Goal: Information Seeking & Learning: Learn about a topic

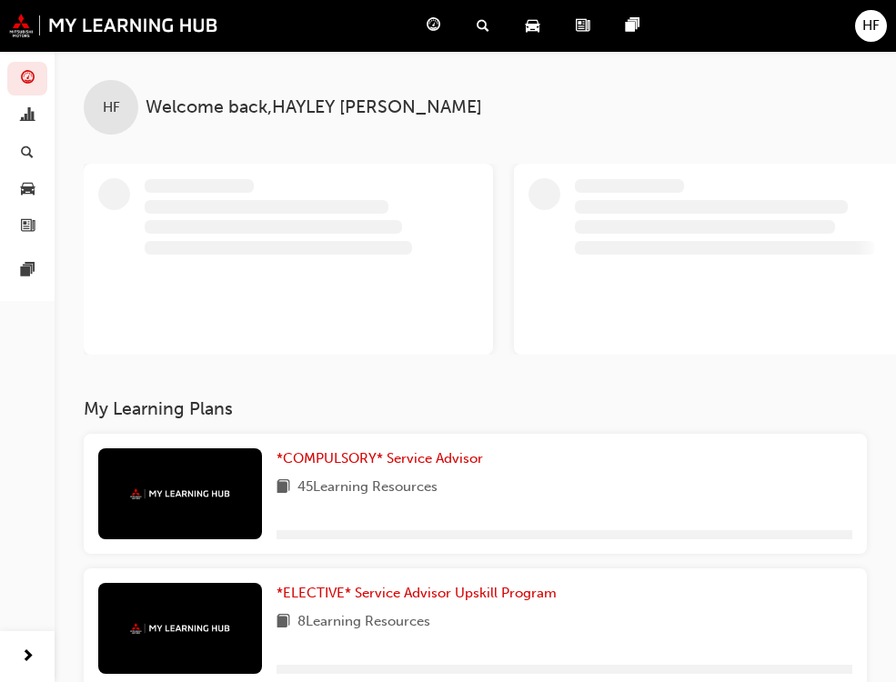
scroll to position [91, 0]
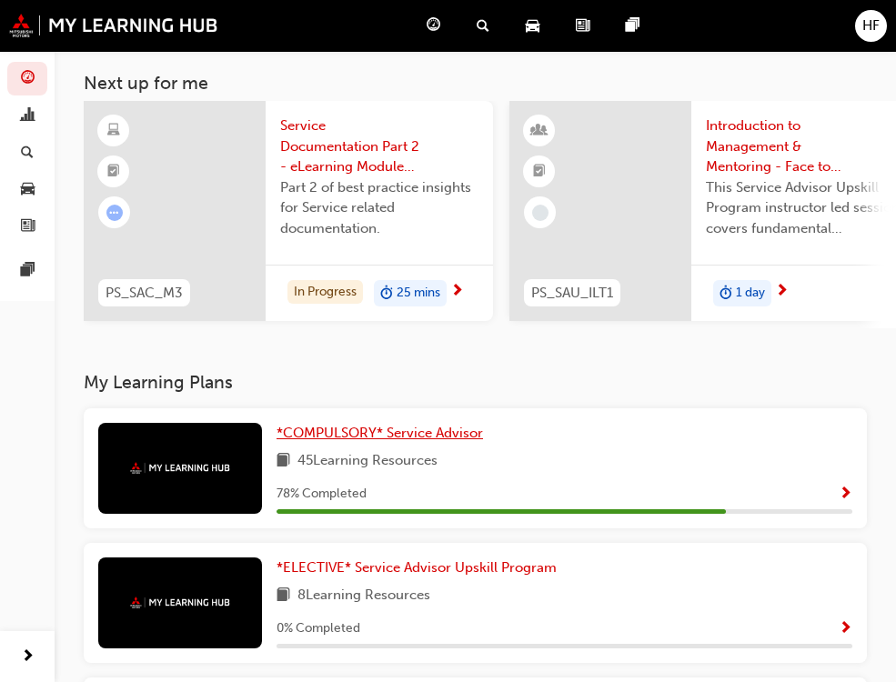
drag, startPoint x: 202, startPoint y: 431, endPoint x: 282, endPoint y: 436, distance: 80.2
click at [277, 431] on link "*COMPULSORY* Service Advisor" at bounding box center [384, 433] width 214 height 21
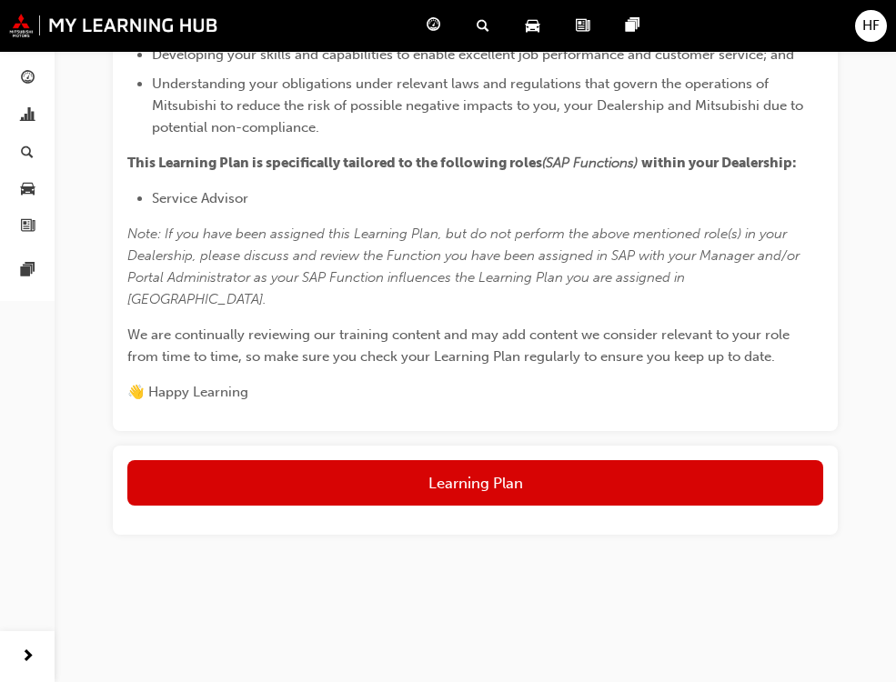
scroll to position [1140, 0]
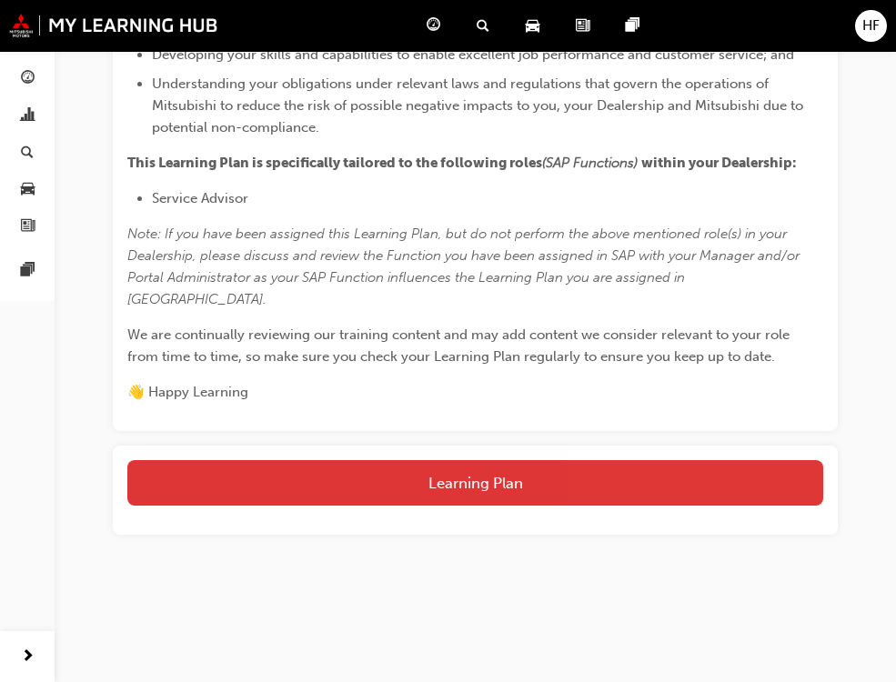
click at [432, 472] on button "Learning Plan" at bounding box center [475, 482] width 696 height 45
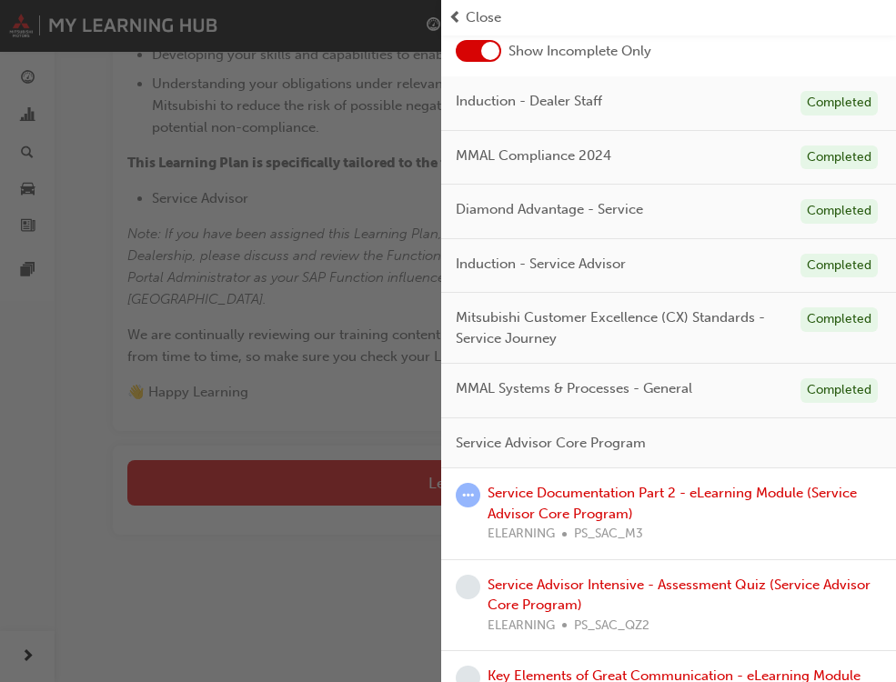
scroll to position [273, 0]
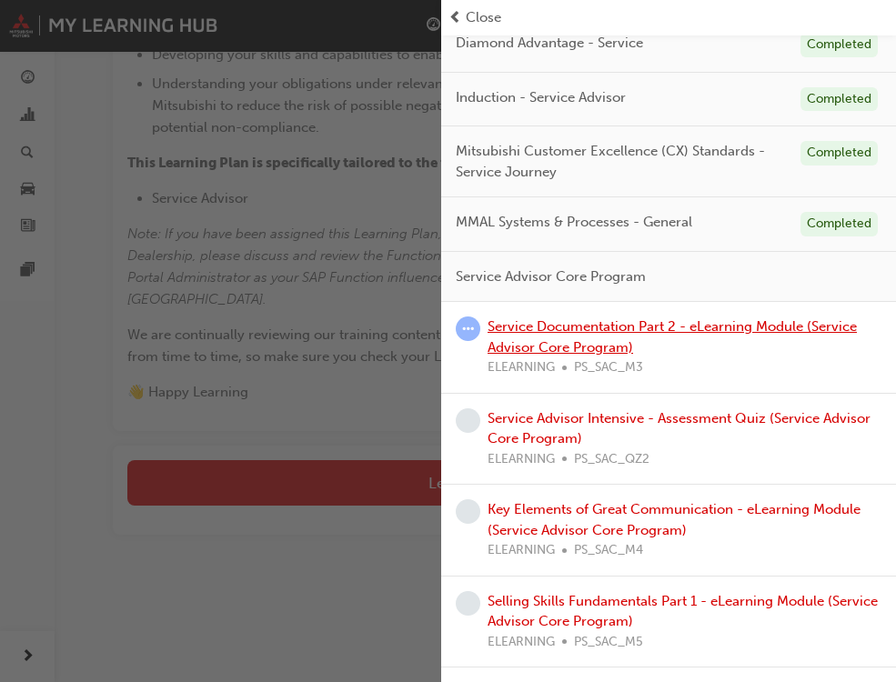
click at [563, 331] on link "Service Documentation Part 2 - eLearning Module (Service Advisor Core Program)" at bounding box center [672, 336] width 369 height 37
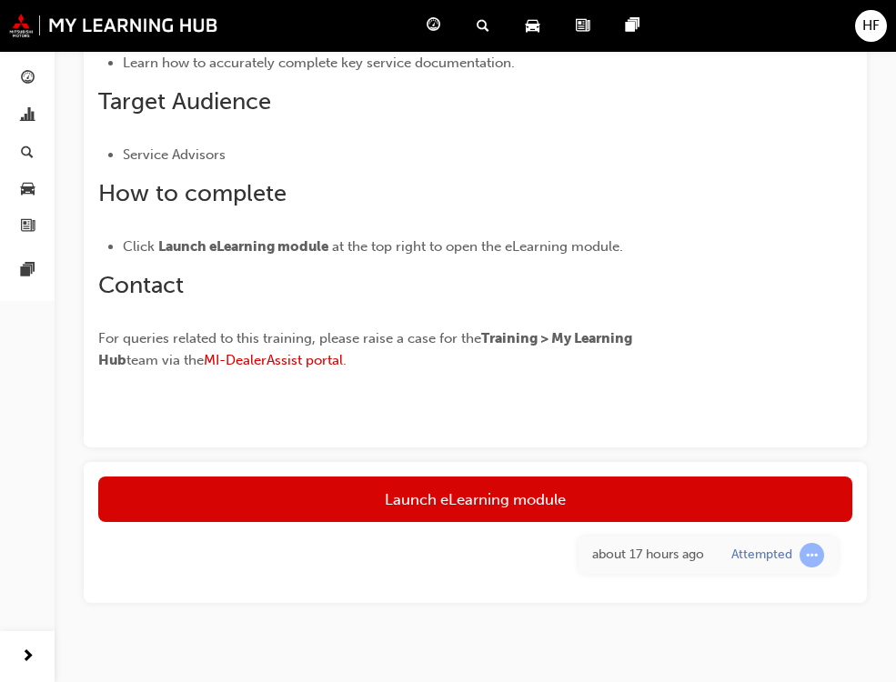
scroll to position [577, 0]
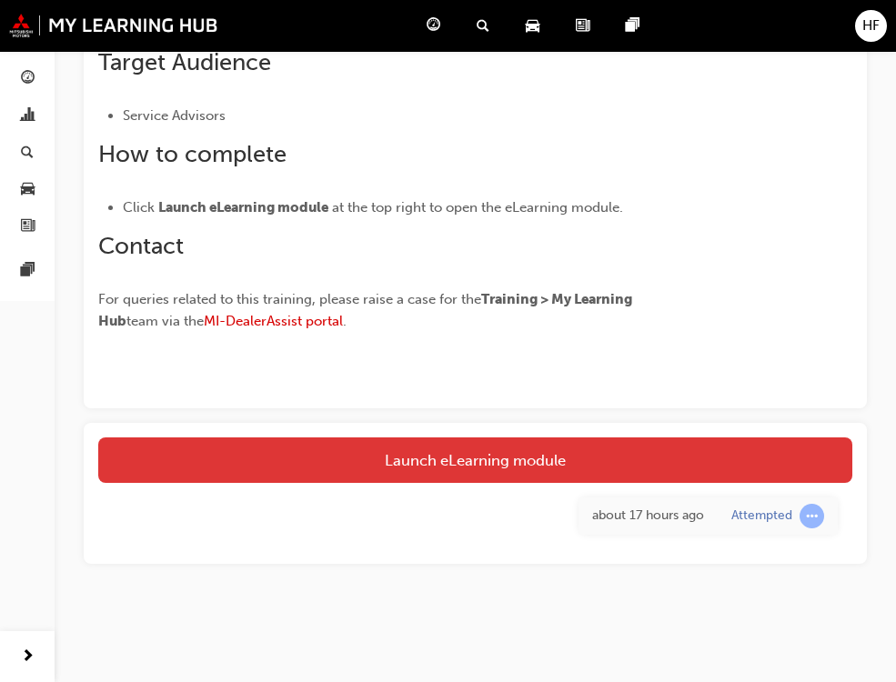
click at [497, 464] on link "Launch eLearning module" at bounding box center [475, 460] width 754 height 45
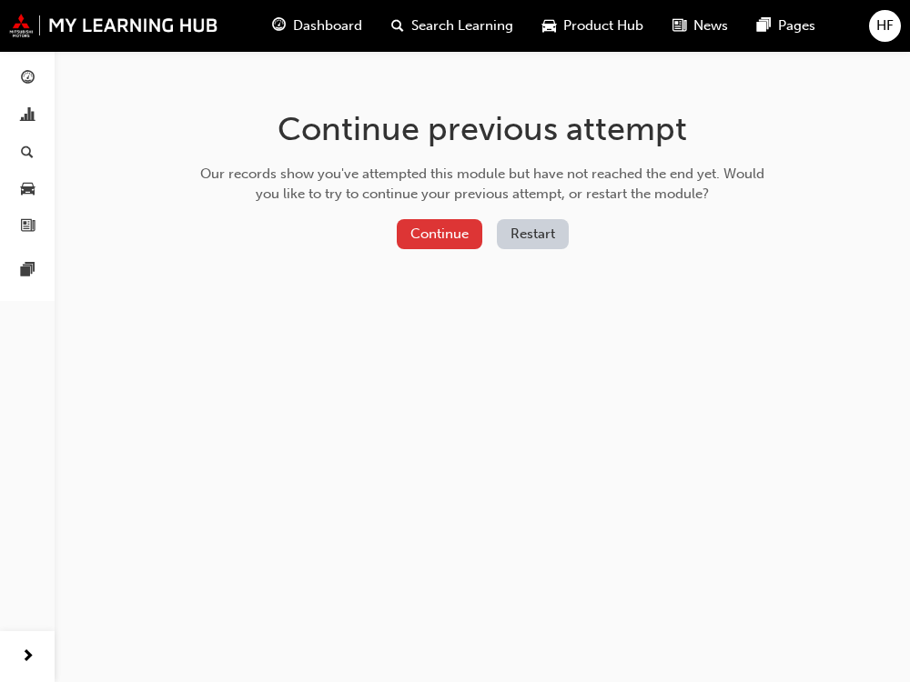
click at [437, 233] on button "Continue" at bounding box center [440, 234] width 86 height 30
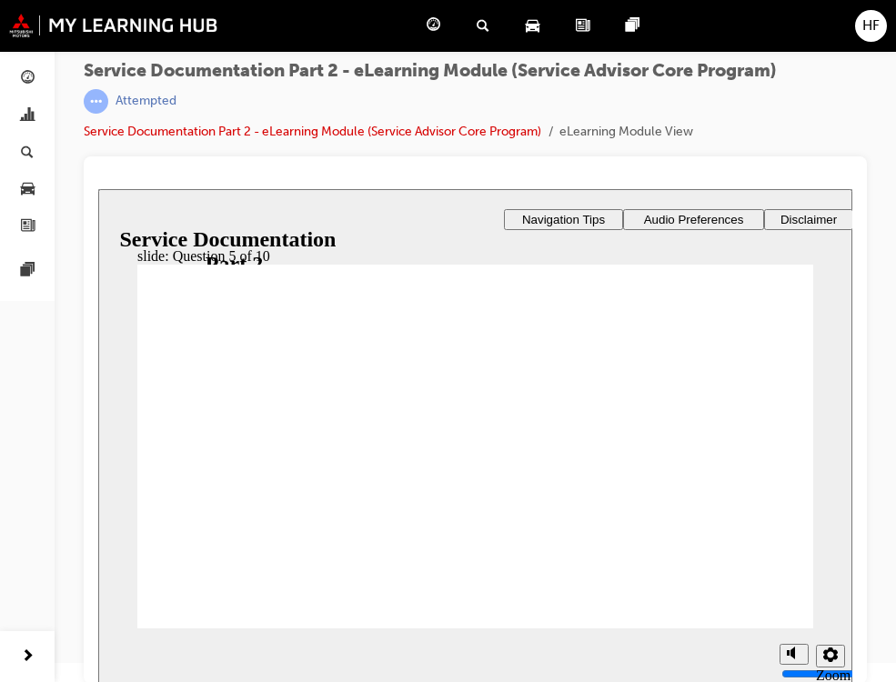
scroll to position [25, 0]
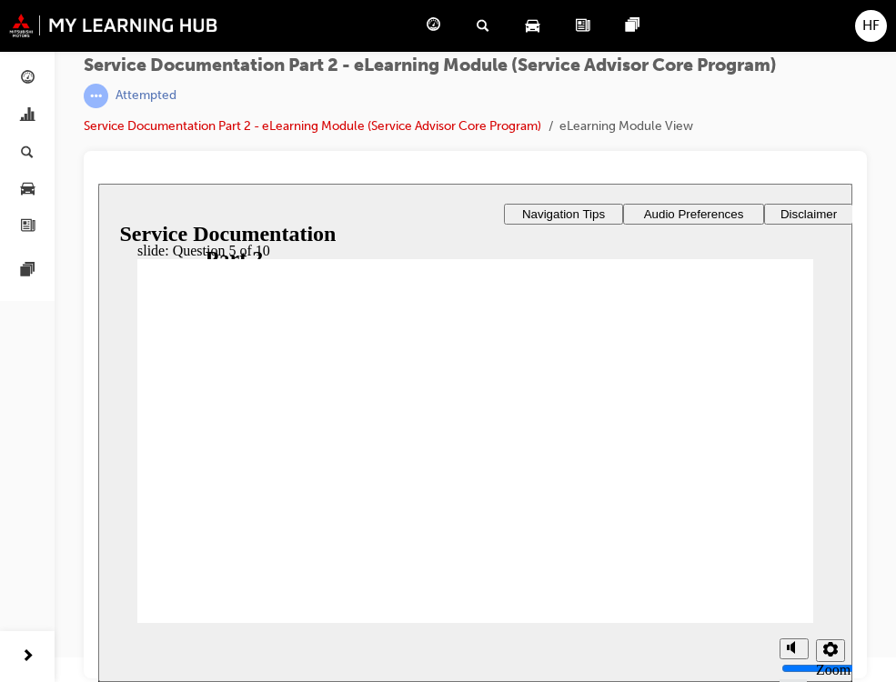
checkbox input "true"
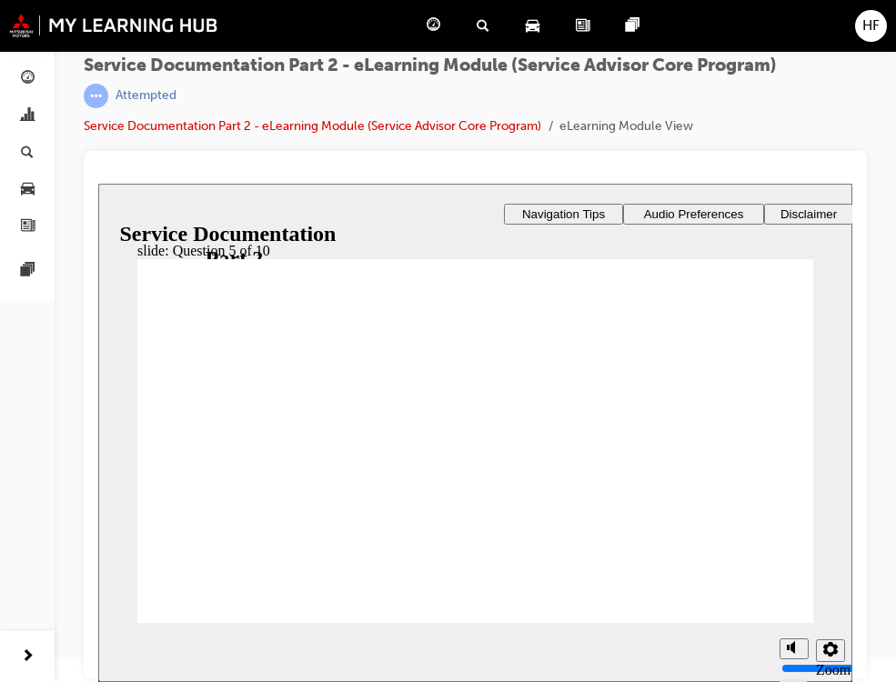
checkbox input "true"
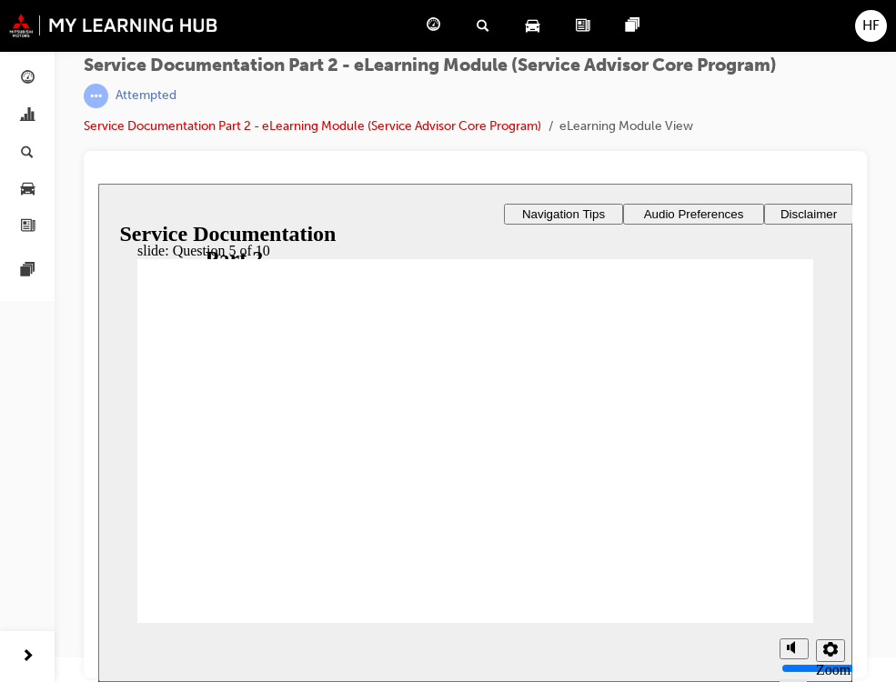
radio input "true"
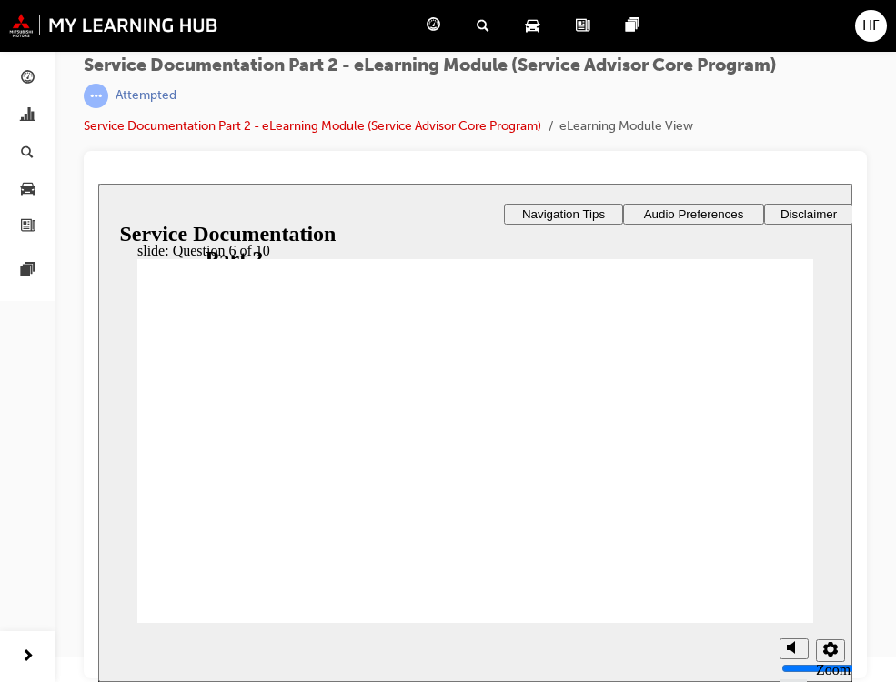
drag, startPoint x: 494, startPoint y: 502, endPoint x: 606, endPoint y: 552, distance: 122.6
checkbox input "true"
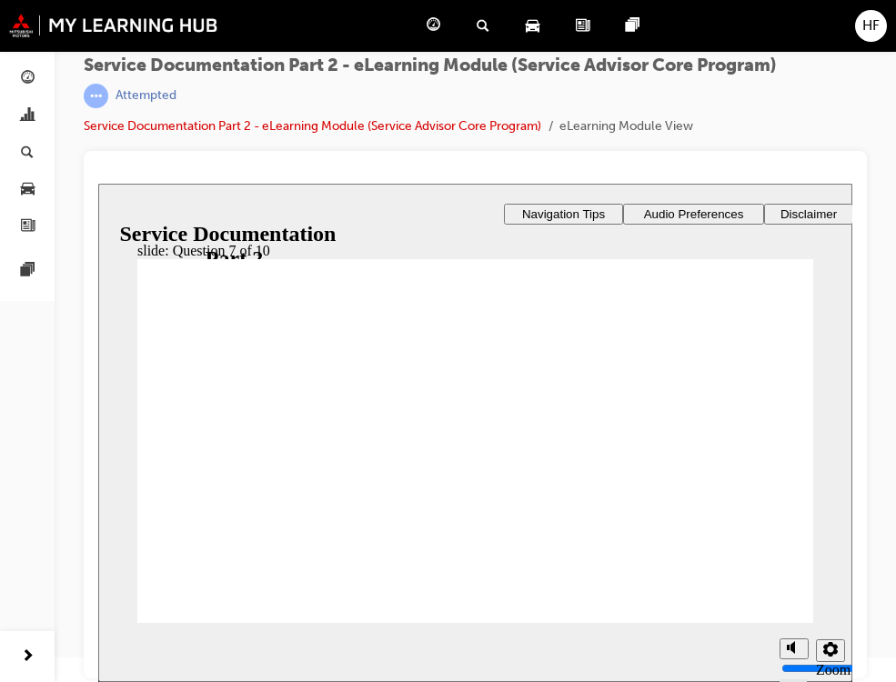
checkbox input "true"
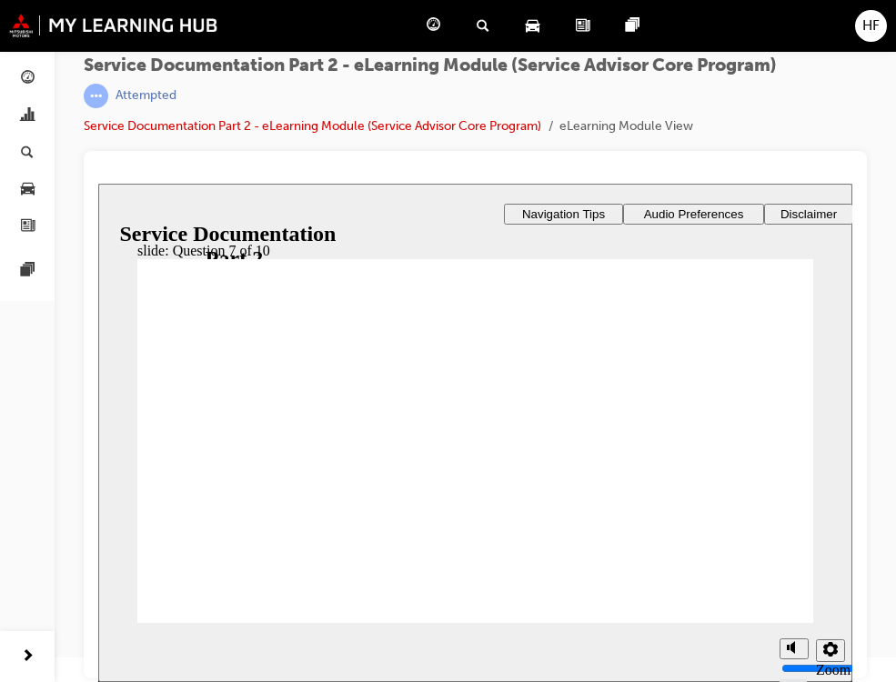
radio input "true"
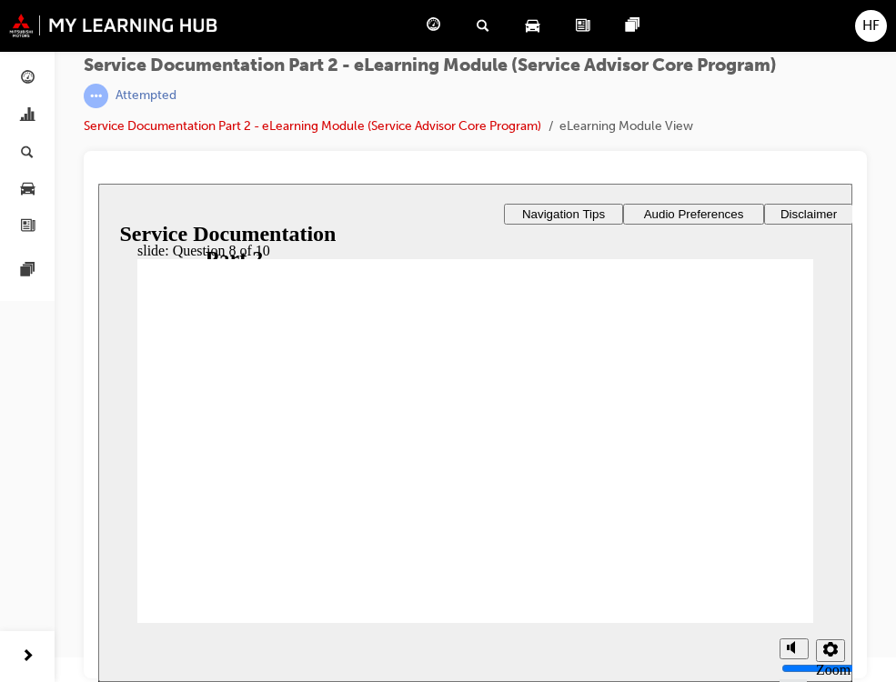
checkbox input "true"
drag, startPoint x: 170, startPoint y: 440, endPoint x: 179, endPoint y: 443, distance: 9.5
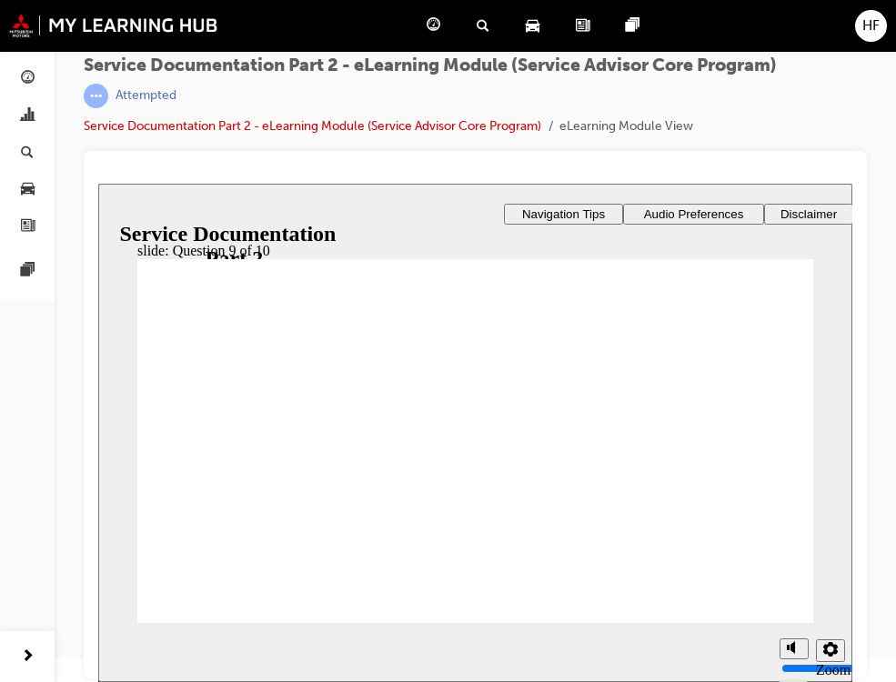
checkbox input "true"
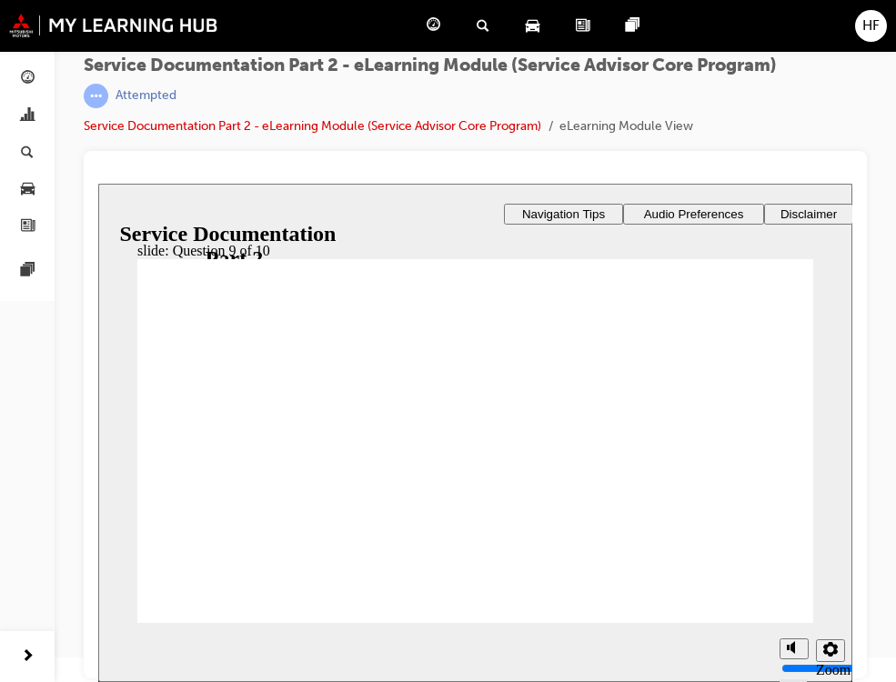
radio input "true"
drag, startPoint x: 170, startPoint y: 442, endPoint x: 213, endPoint y: 552, distance: 118.1
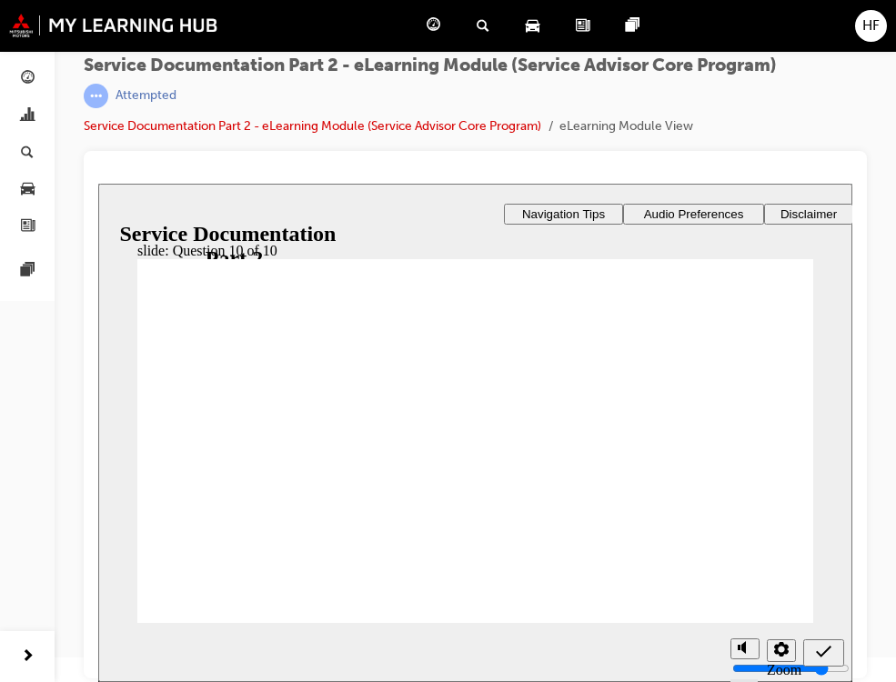
radio input "false"
radio input "true"
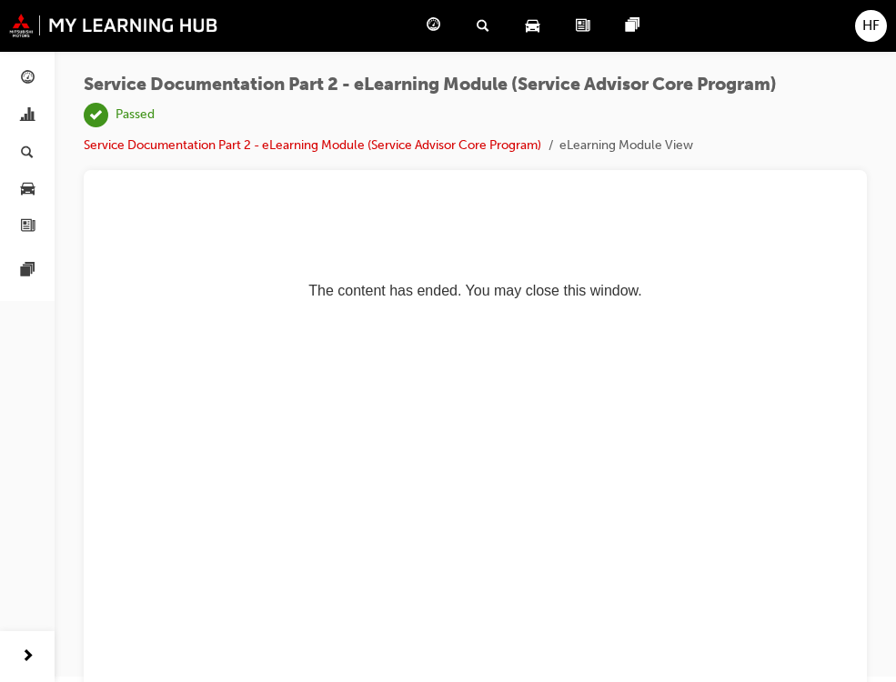
scroll to position [0, 0]
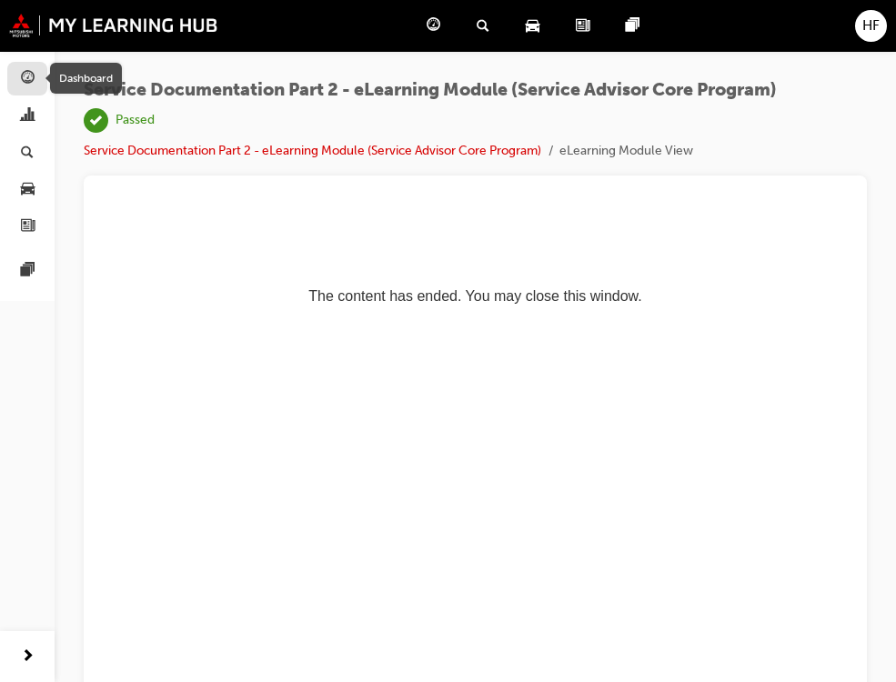
click at [24, 76] on span "guage-icon" at bounding box center [28, 79] width 14 height 16
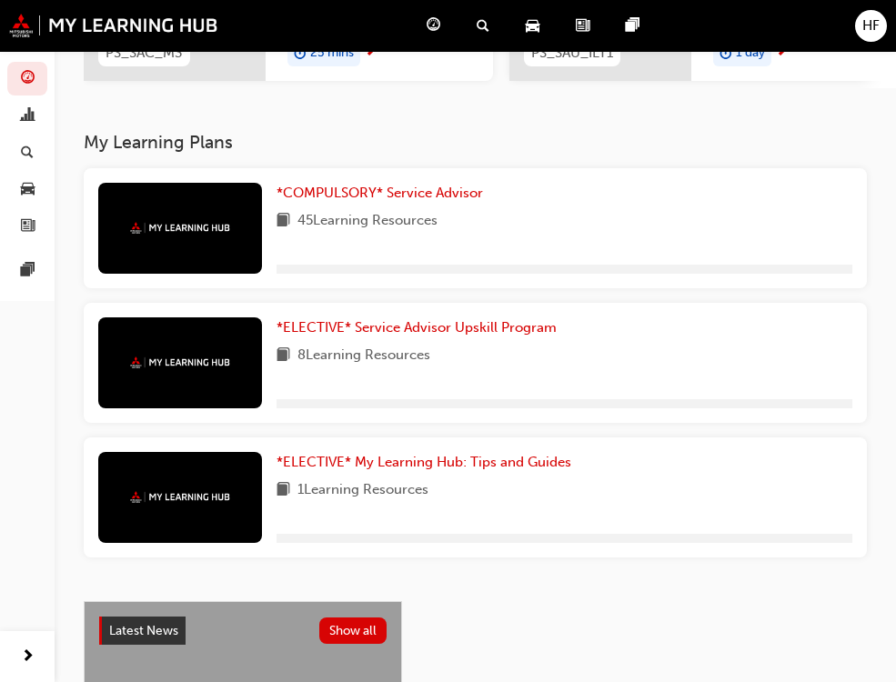
scroll to position [364, 0]
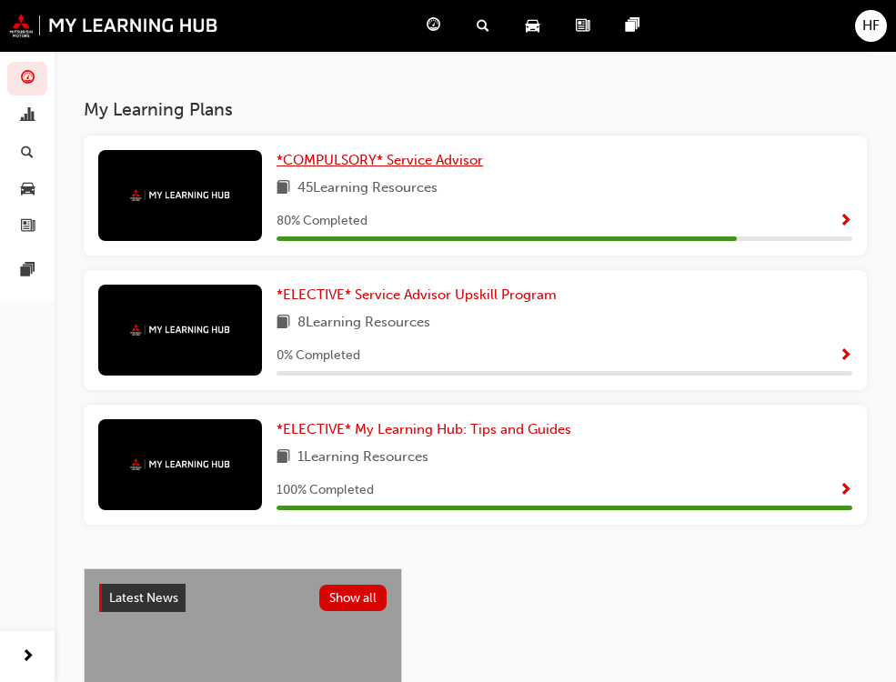
click at [277, 168] on span "*COMPULSORY* Service Advisor" at bounding box center [380, 160] width 206 height 16
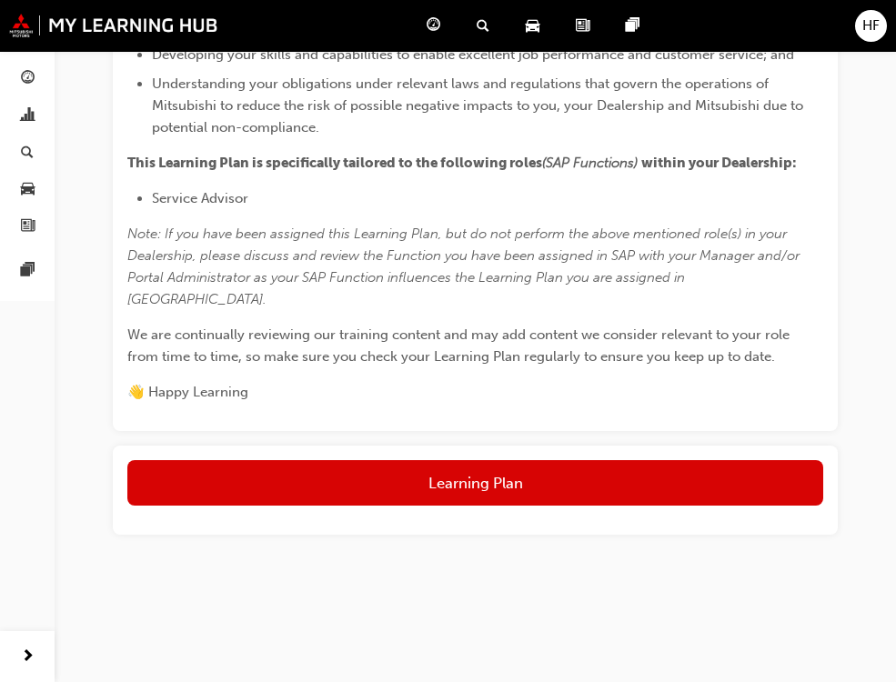
scroll to position [1049, 0]
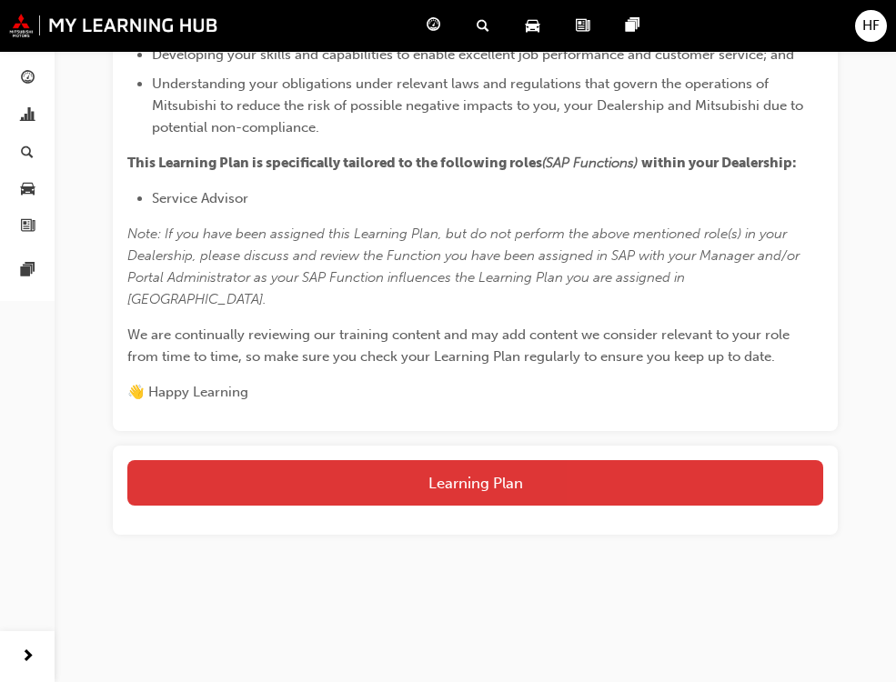
click at [515, 506] on button "Learning Plan" at bounding box center [475, 482] width 696 height 45
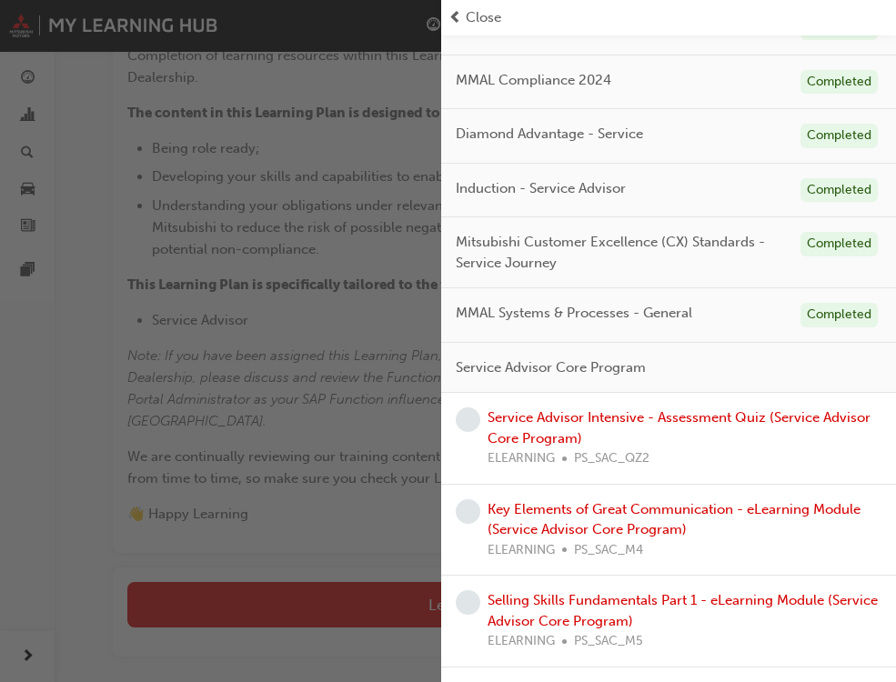
scroll to position [0, 0]
